Goal: Check status: Check status

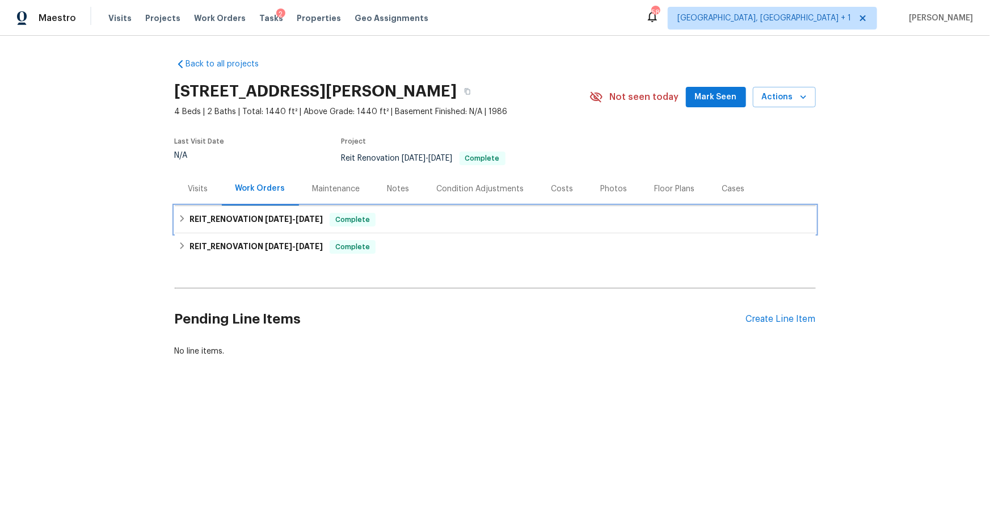
click at [235, 218] on h6 "REIT_RENOVATION [DATE] - [DATE]" at bounding box center [255, 220] width 133 height 14
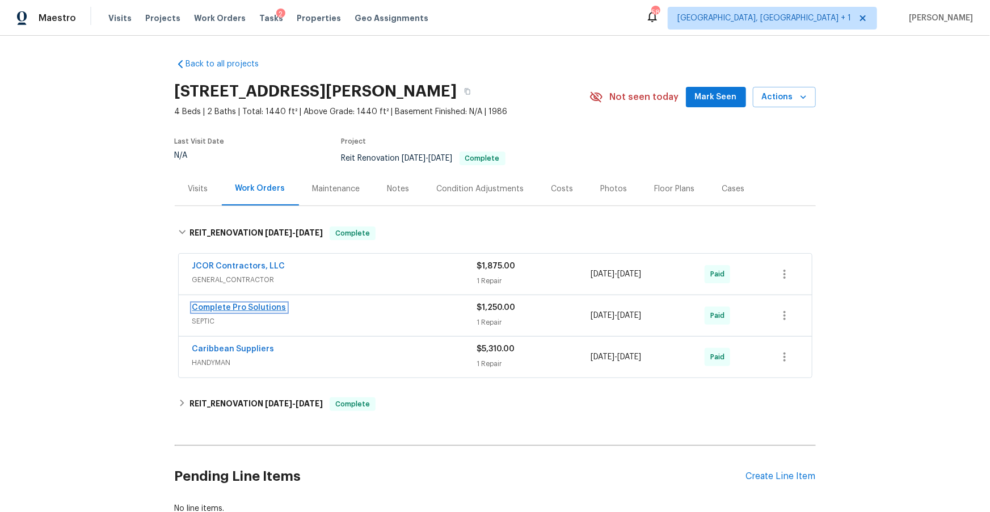
click at [234, 307] on link "Complete Pro Solutions" at bounding box center [239, 307] width 94 height 8
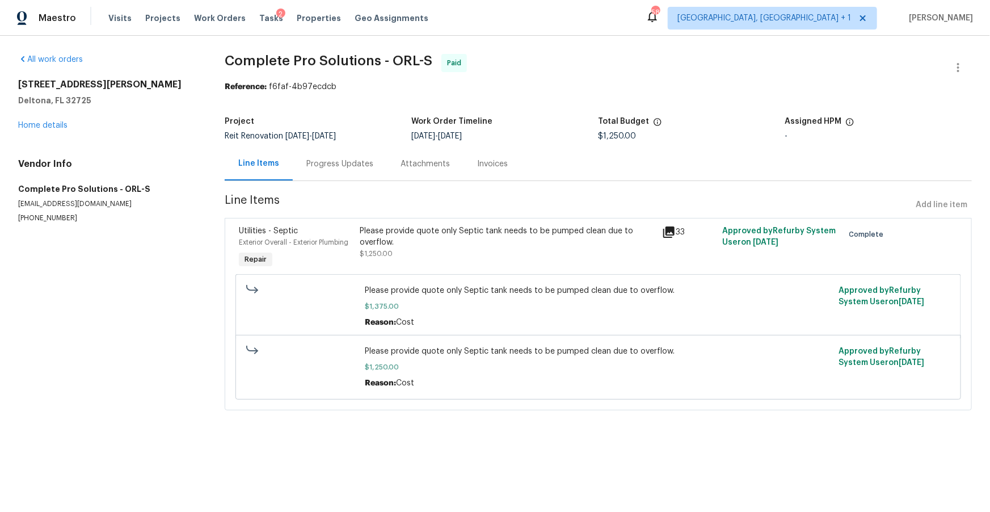
drag, startPoint x: 408, startPoint y: 166, endPoint x: 403, endPoint y: 179, distance: 13.3
click at [408, 166] on div "Attachments" at bounding box center [424, 163] width 49 height 11
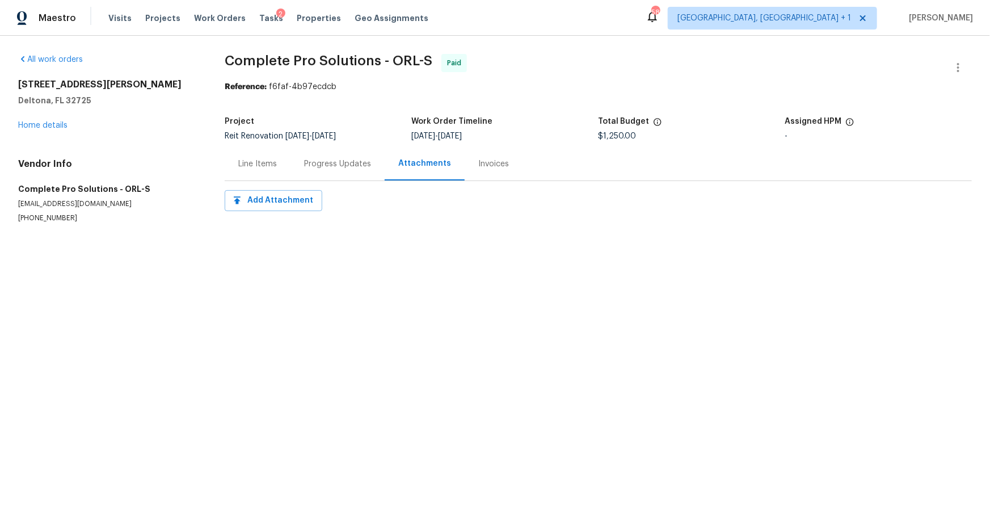
click at [478, 166] on div "Invoices" at bounding box center [493, 163] width 31 height 11
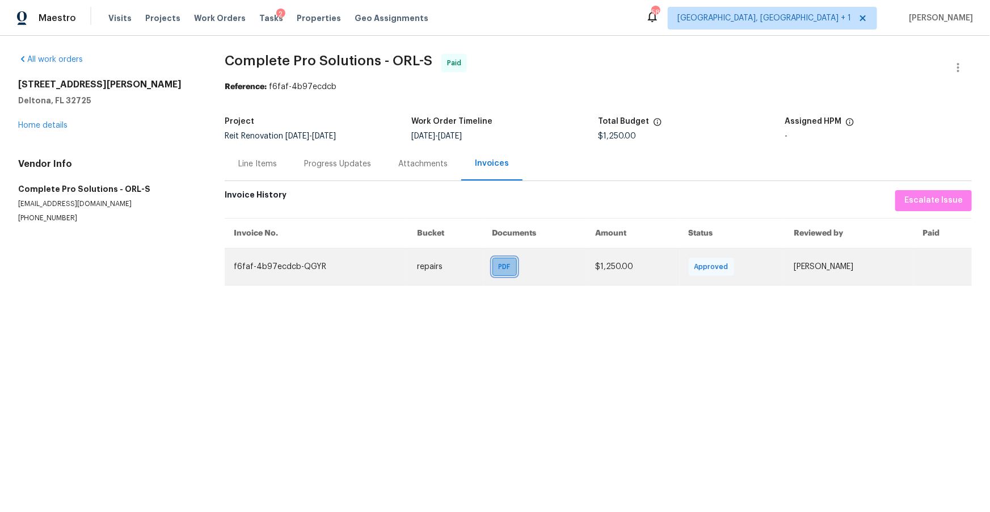
click at [492, 268] on div "PDF" at bounding box center [504, 266] width 24 height 18
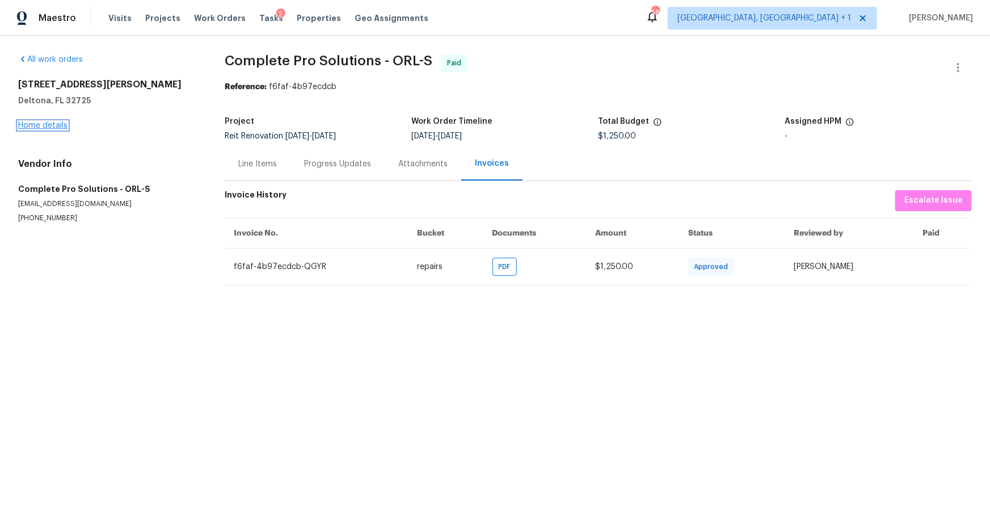
click at [53, 125] on link "Home details" at bounding box center [42, 125] width 49 height 8
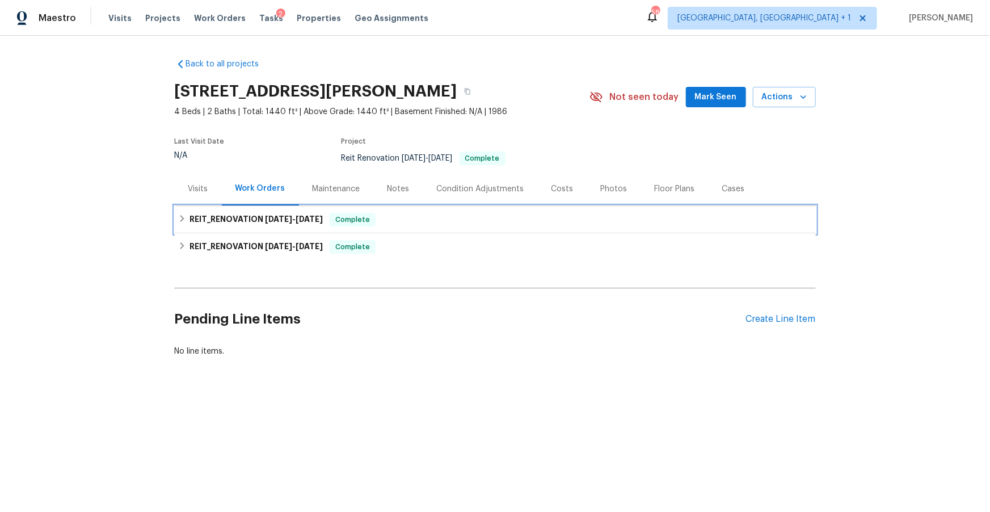
click at [248, 226] on div "REIT_RENOVATION [DATE] - [DATE] Complete" at bounding box center [495, 219] width 641 height 27
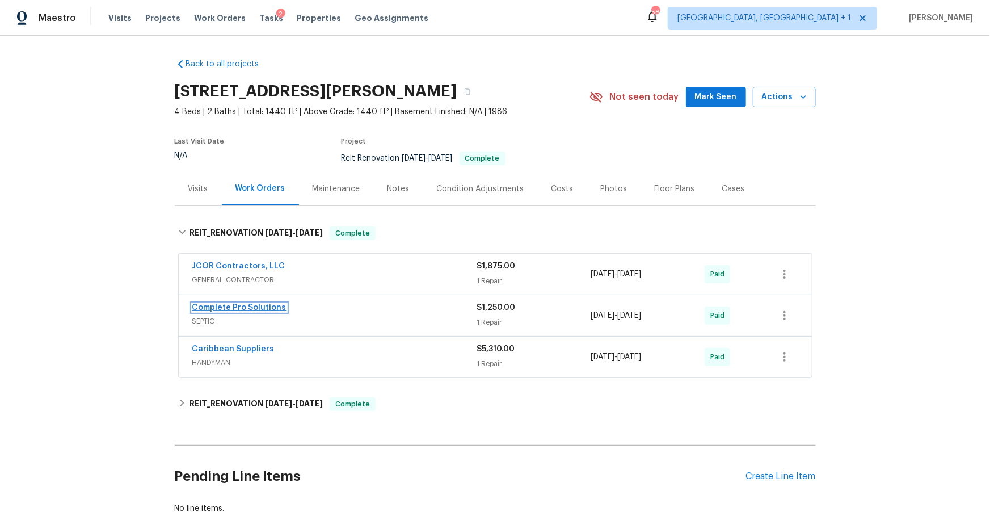
click at [237, 305] on link "Complete Pro Solutions" at bounding box center [239, 307] width 94 height 8
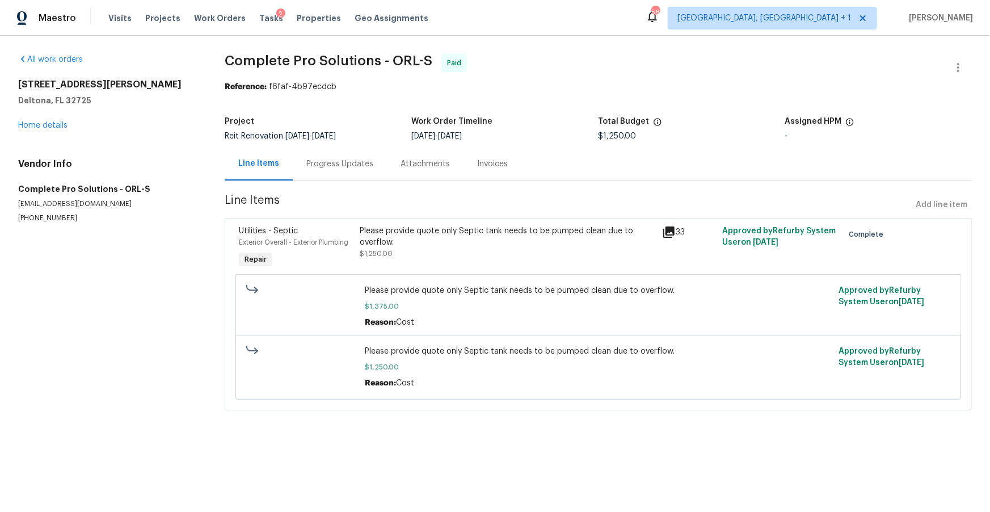
click at [669, 231] on icon at bounding box center [668, 231] width 11 height 11
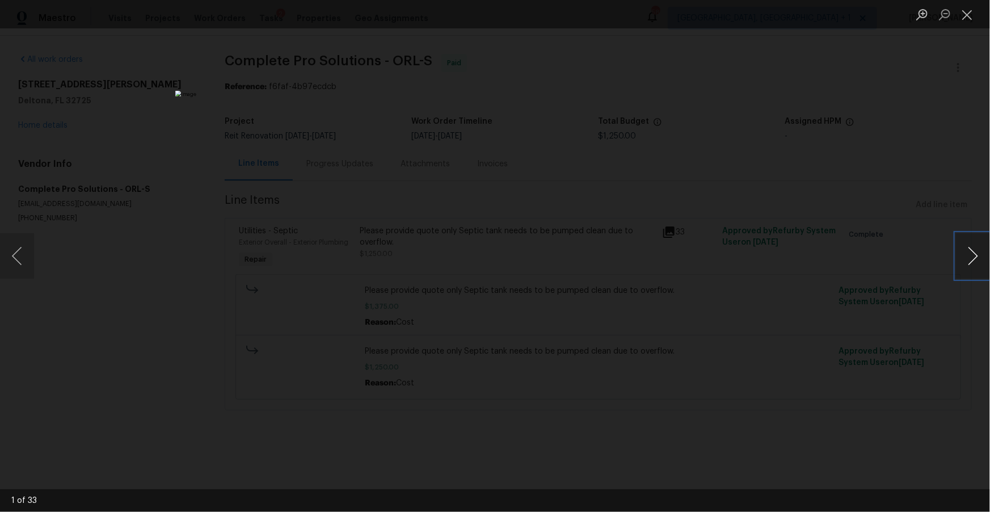
click at [964, 251] on button "Next image" at bounding box center [973, 255] width 34 height 45
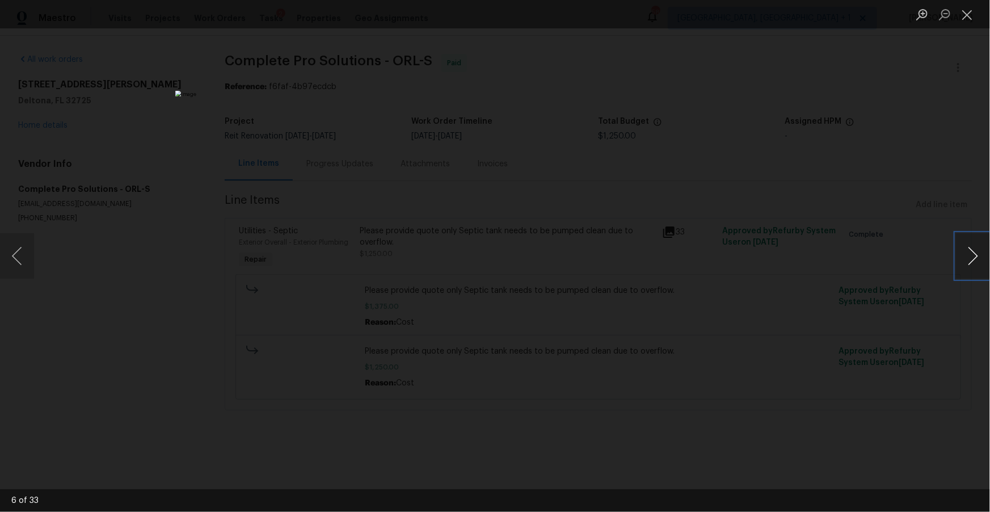
click at [964, 251] on button "Next image" at bounding box center [973, 255] width 34 height 45
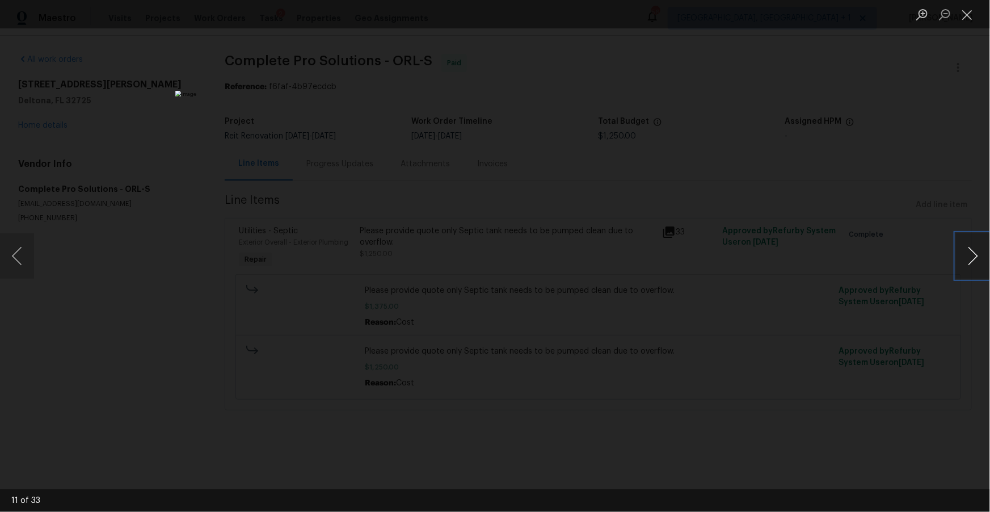
click at [982, 252] on button "Next image" at bounding box center [973, 255] width 34 height 45
drag, startPoint x: 972, startPoint y: 254, endPoint x: 925, endPoint y: 261, distance: 47.6
click at [972, 254] on button "Next image" at bounding box center [973, 255] width 34 height 45
click at [973, 260] on button "Next image" at bounding box center [973, 255] width 34 height 45
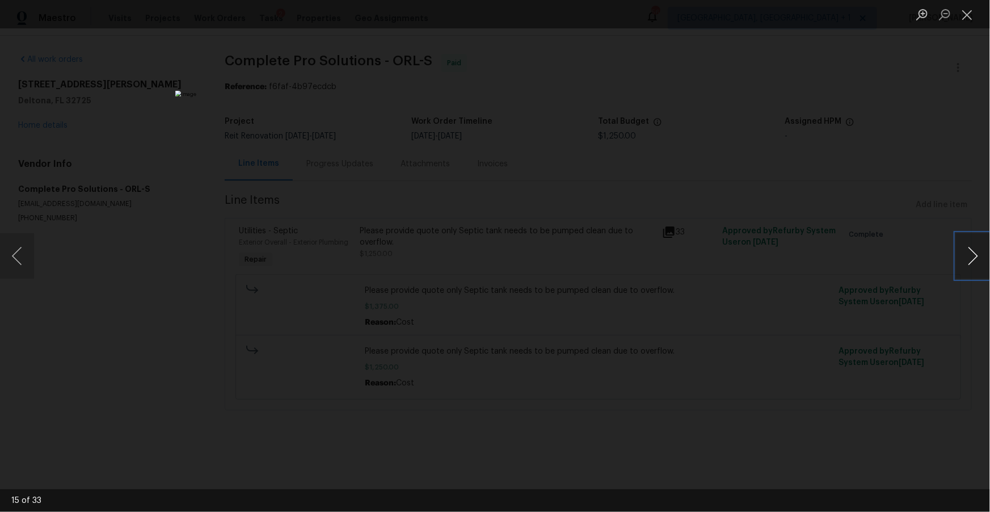
click at [973, 260] on button "Next image" at bounding box center [973, 255] width 34 height 45
click at [976, 244] on button "Next image" at bounding box center [973, 255] width 34 height 45
click at [972, 264] on button "Next image" at bounding box center [973, 255] width 34 height 45
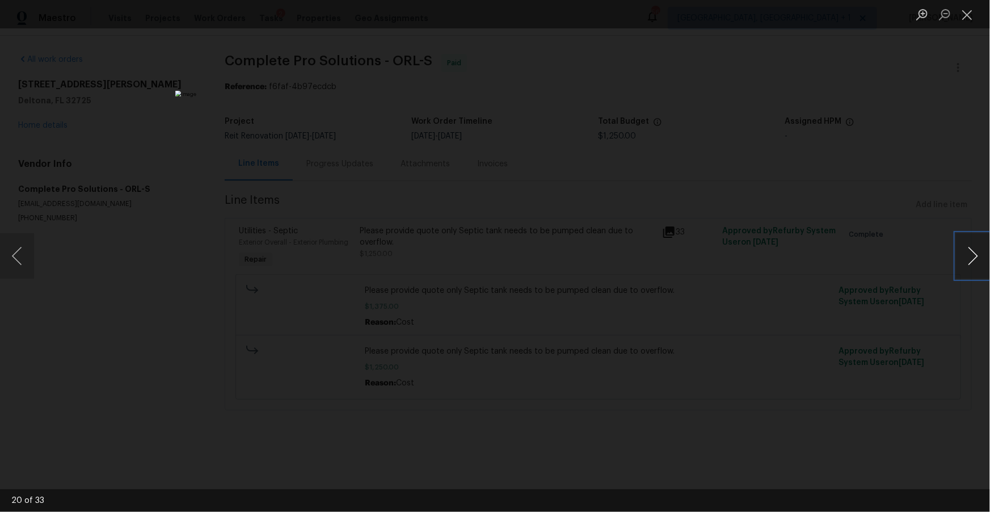
click at [965, 252] on button "Next image" at bounding box center [973, 255] width 34 height 45
click at [956, 233] on button "Next image" at bounding box center [973, 255] width 34 height 45
click at [13, 248] on button "Previous image" at bounding box center [17, 255] width 34 height 45
click at [970, 250] on button "Next image" at bounding box center [973, 255] width 34 height 45
click at [962, 257] on button "Next image" at bounding box center [973, 255] width 34 height 45
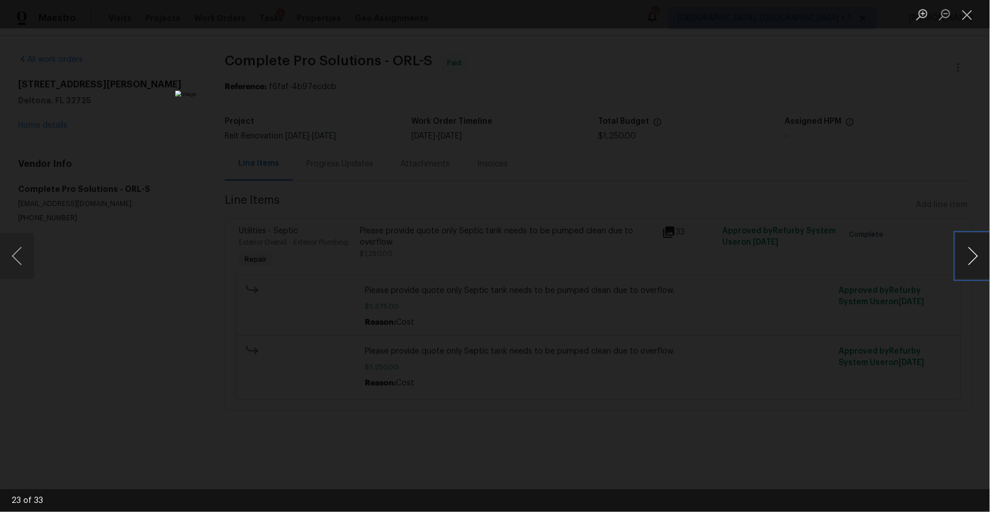
click at [985, 258] on button "Next image" at bounding box center [973, 255] width 34 height 45
click at [22, 256] on button "Previous image" at bounding box center [17, 255] width 34 height 45
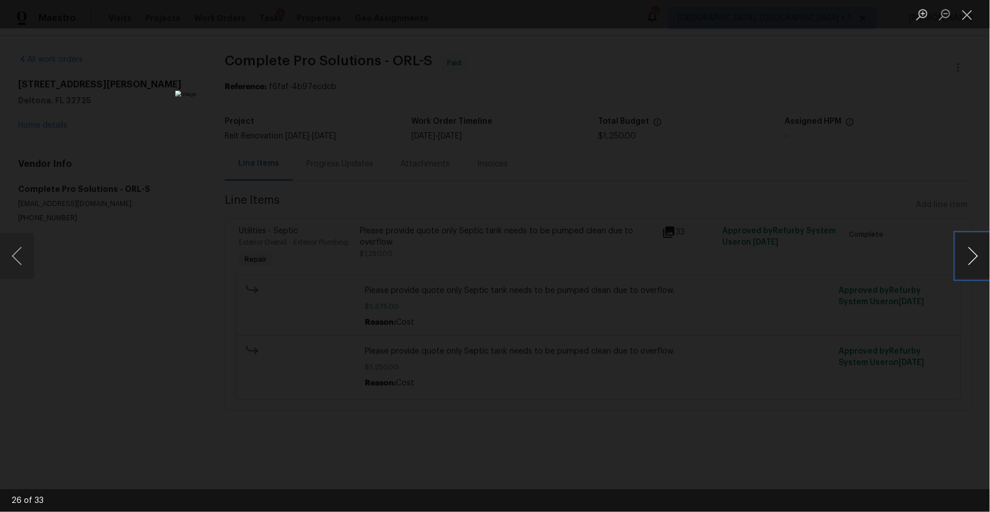
click at [973, 256] on button "Next image" at bounding box center [973, 255] width 34 height 45
click at [961, 255] on button "Next image" at bounding box center [973, 255] width 34 height 45
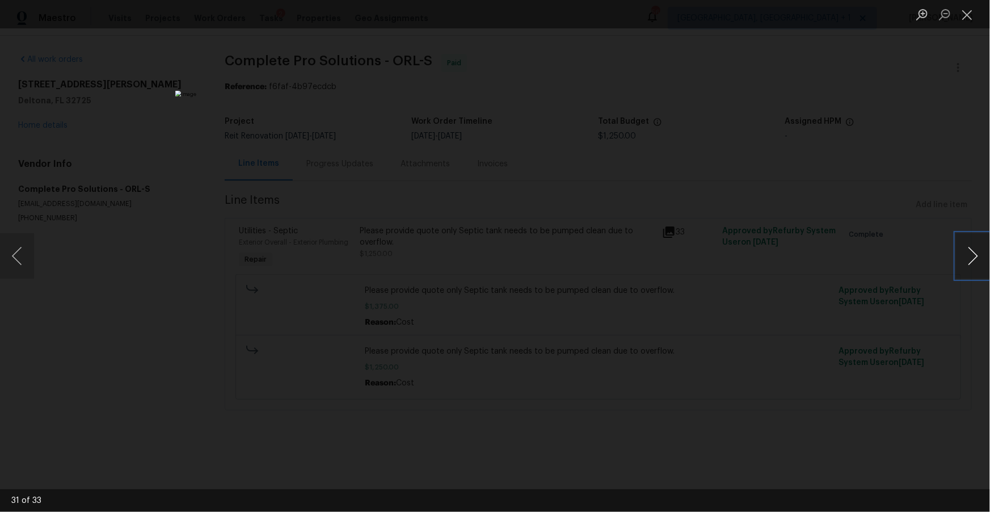
click at [961, 255] on button "Next image" at bounding box center [973, 255] width 34 height 45
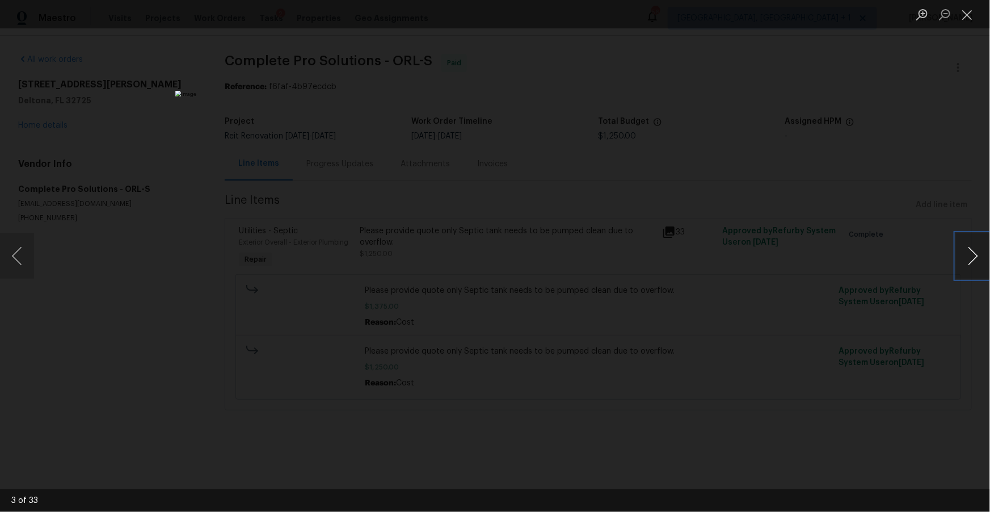
click at [961, 255] on button "Next image" at bounding box center [973, 255] width 34 height 45
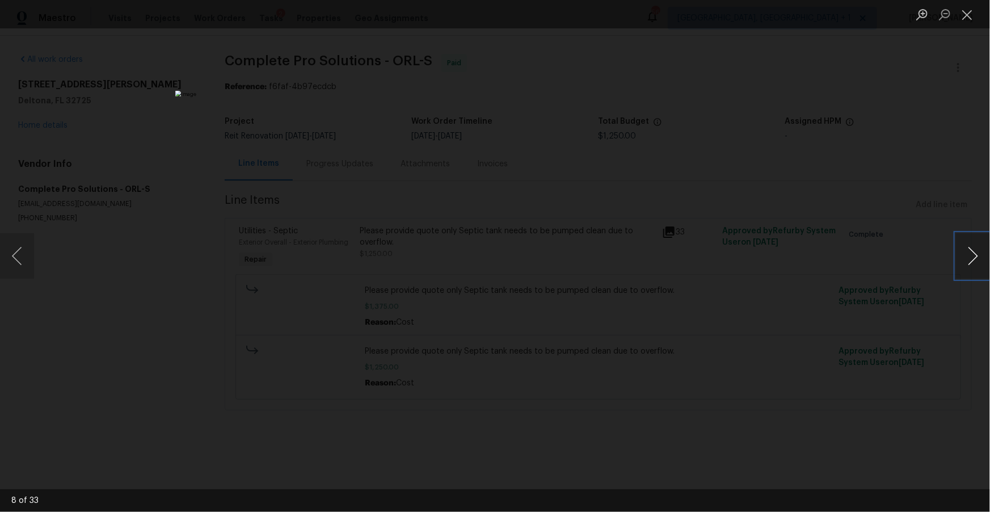
click at [961, 255] on button "Next image" at bounding box center [973, 255] width 34 height 45
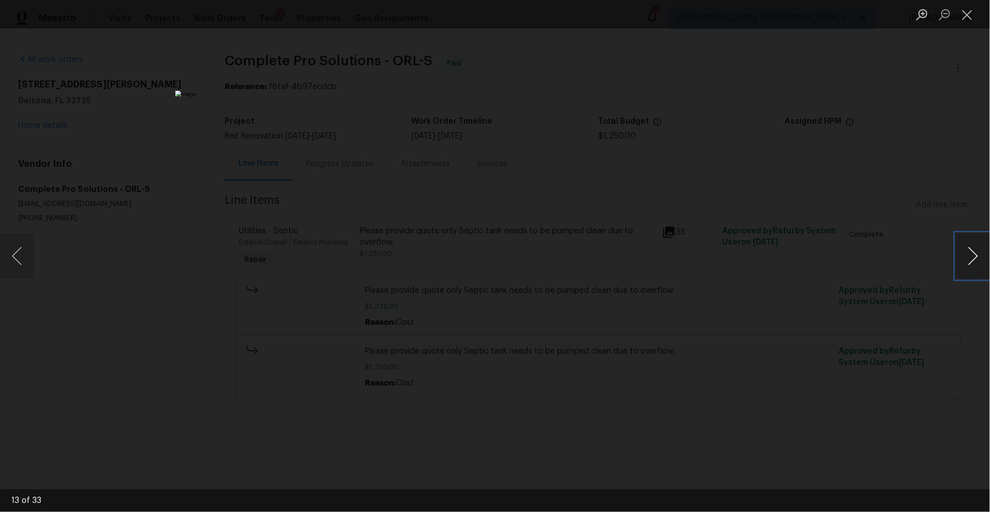
click at [961, 255] on button "Next image" at bounding box center [973, 255] width 34 height 45
drag, startPoint x: 805, startPoint y: 311, endPoint x: 792, endPoint y: 309, distance: 13.2
click at [805, 311] on div "Lightbox" at bounding box center [495, 256] width 990 height 512
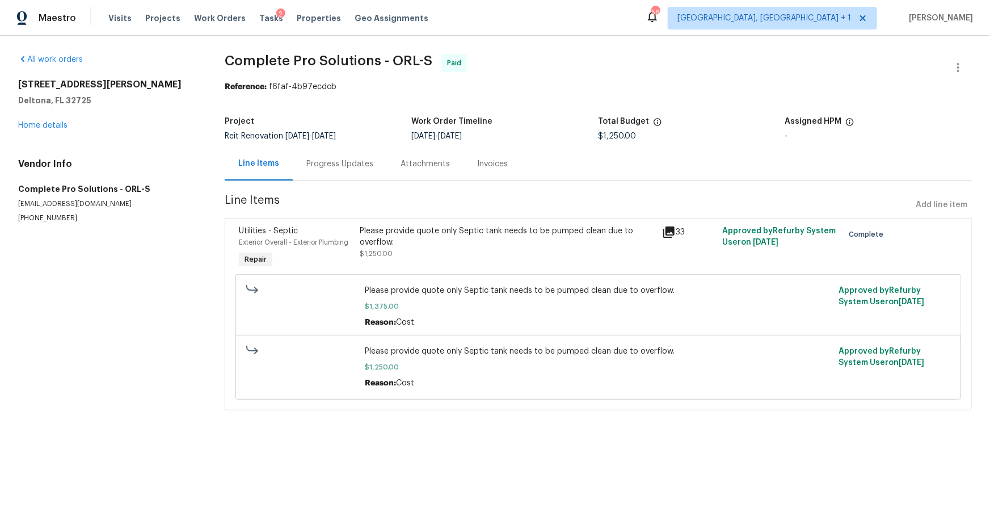
drag, startPoint x: 419, startPoint y: 168, endPoint x: 418, endPoint y: 175, distance: 6.3
click at [419, 168] on div "Attachments" at bounding box center [424, 163] width 49 height 11
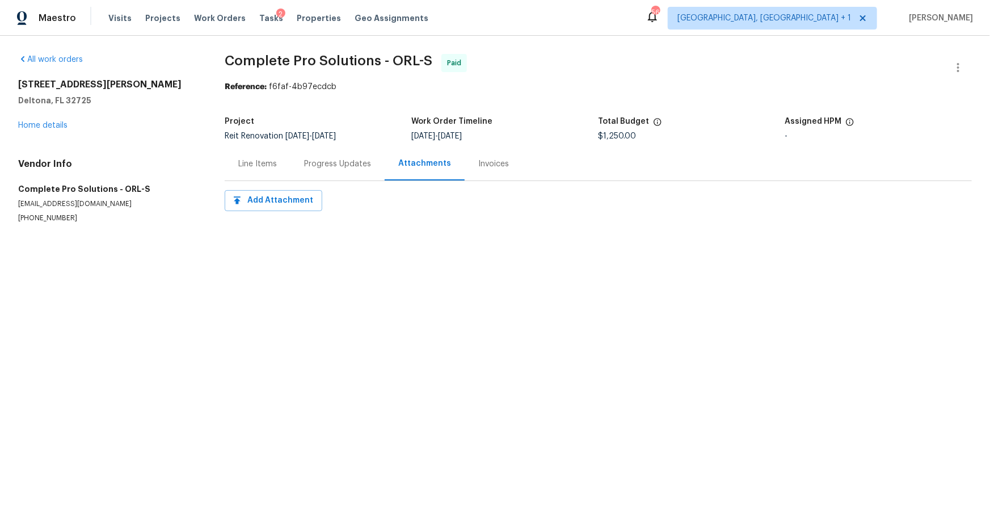
click at [337, 165] on div "Progress Updates" at bounding box center [337, 163] width 67 height 11
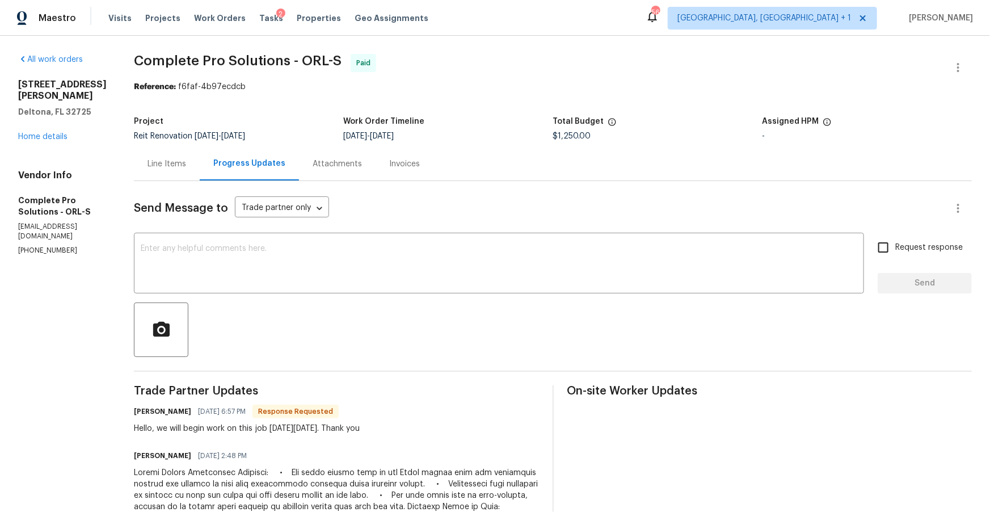
click at [412, 163] on div "Invoices" at bounding box center [404, 163] width 31 height 11
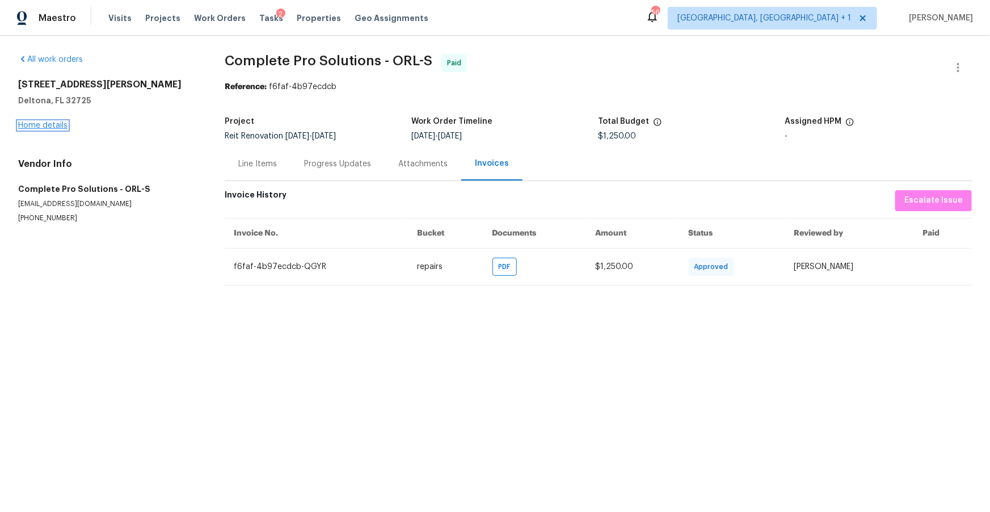
click at [29, 125] on link "Home details" at bounding box center [42, 125] width 49 height 8
